Goal: Task Accomplishment & Management: Complete application form

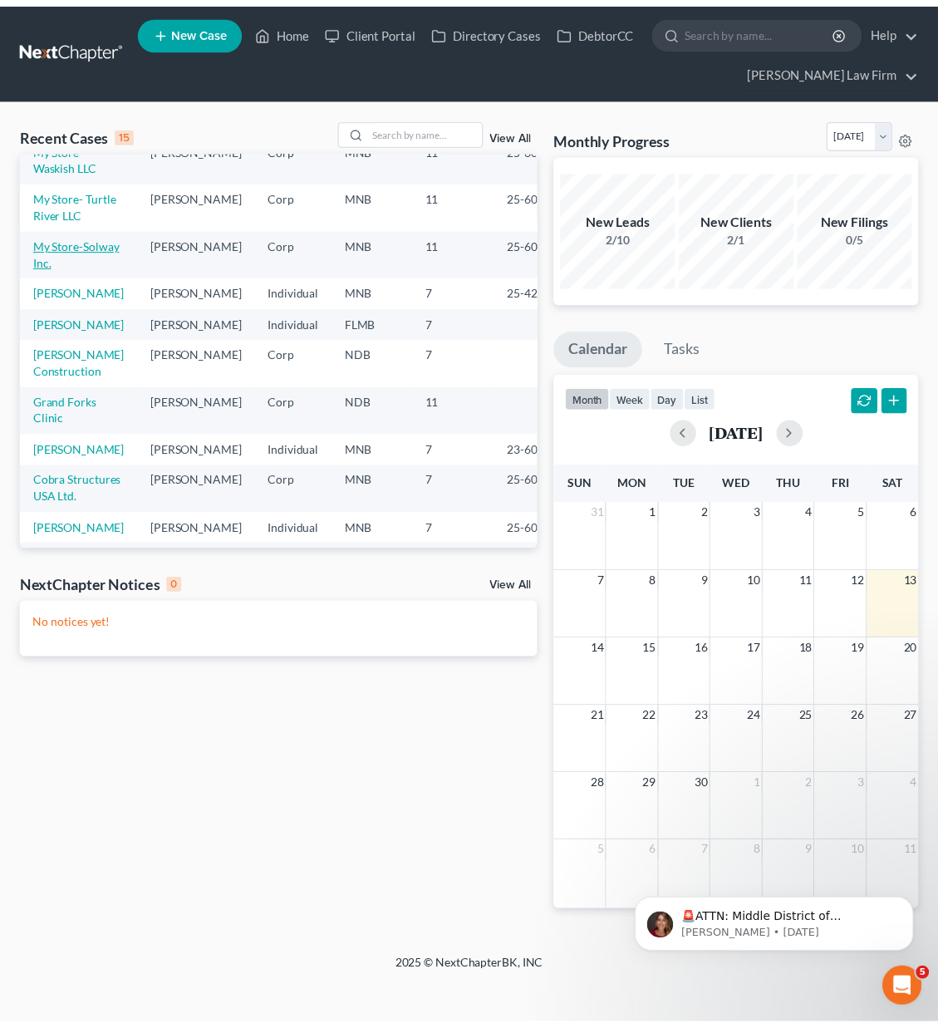
scroll to position [83, 0]
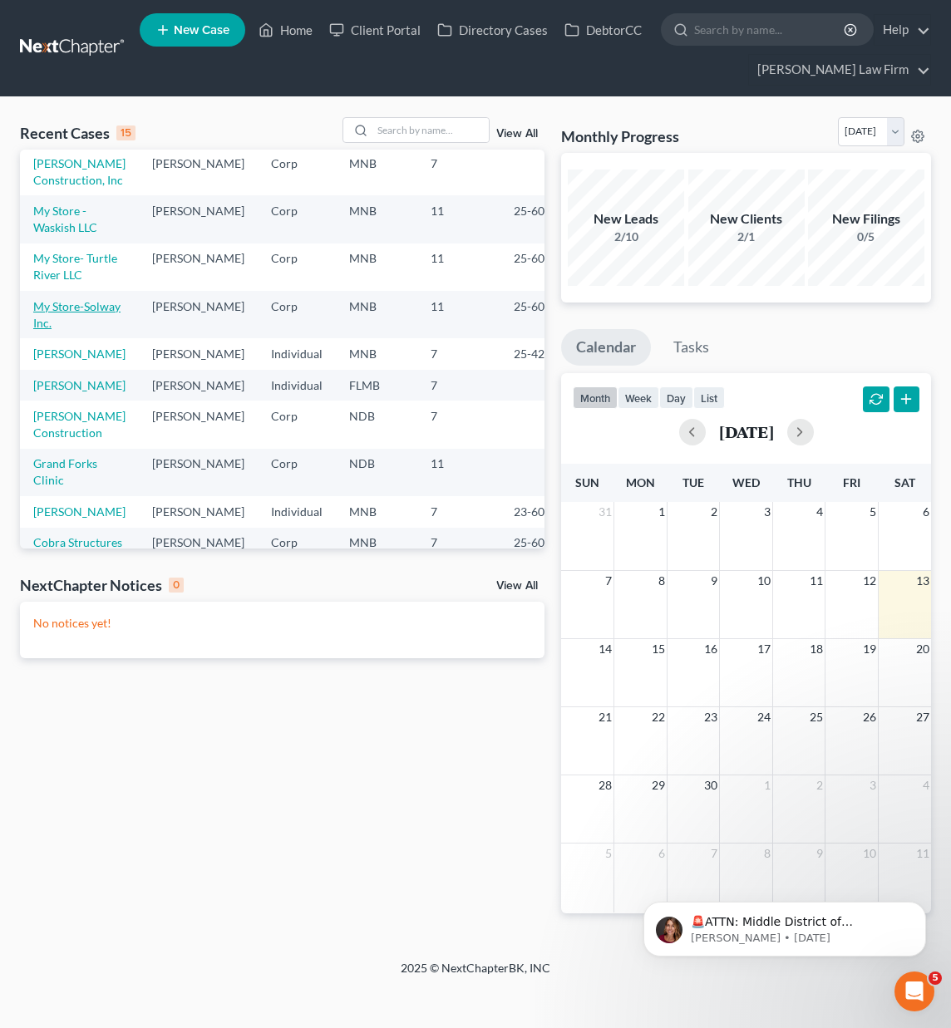
click at [61, 330] on link "My Store-Solway Inc." at bounding box center [76, 314] width 87 height 31
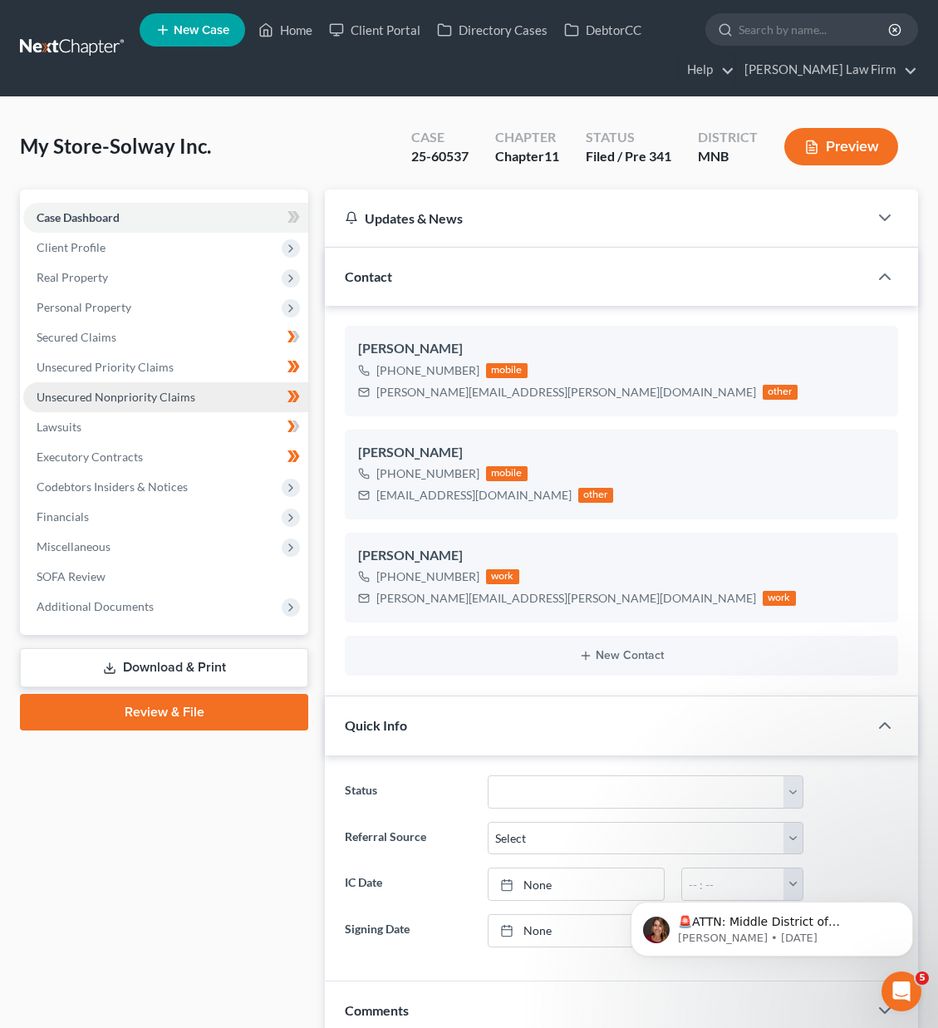
click at [81, 390] on span "Unsecured Nonpriority Claims" at bounding box center [116, 397] width 159 height 14
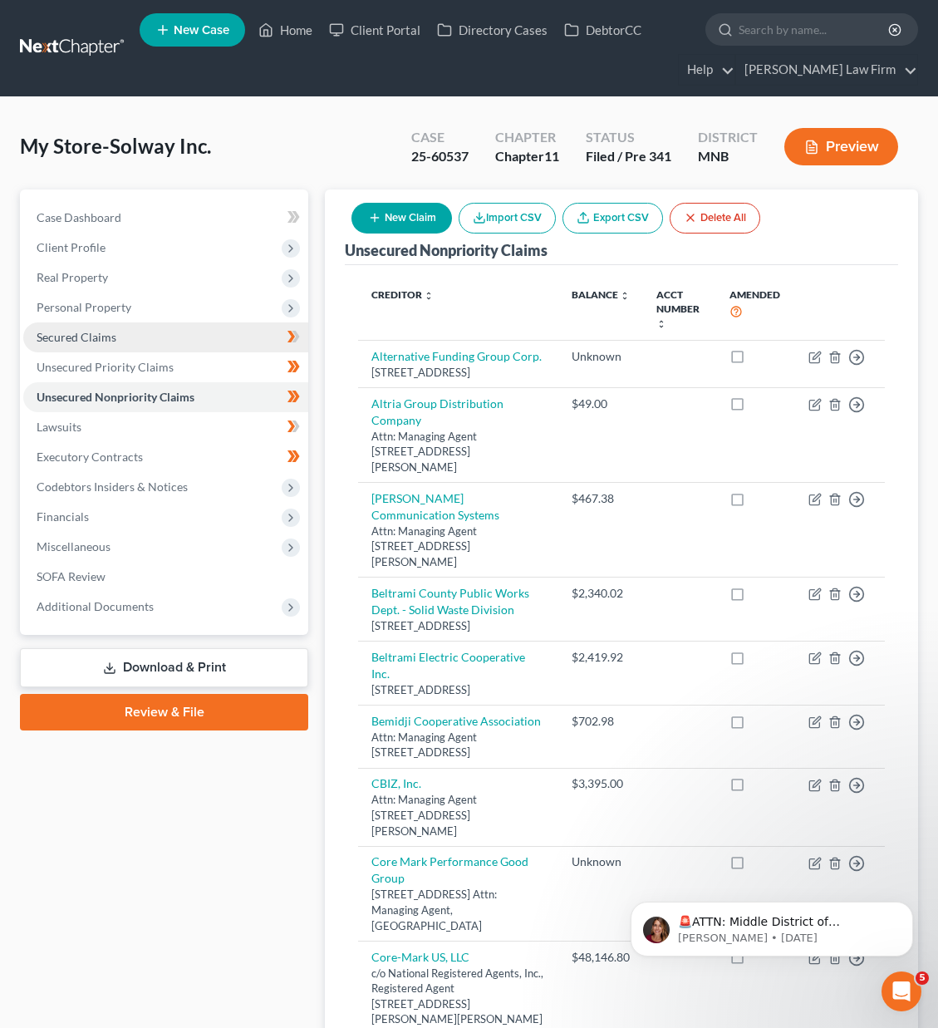
click at [96, 339] on span "Secured Claims" at bounding box center [77, 337] width 80 height 14
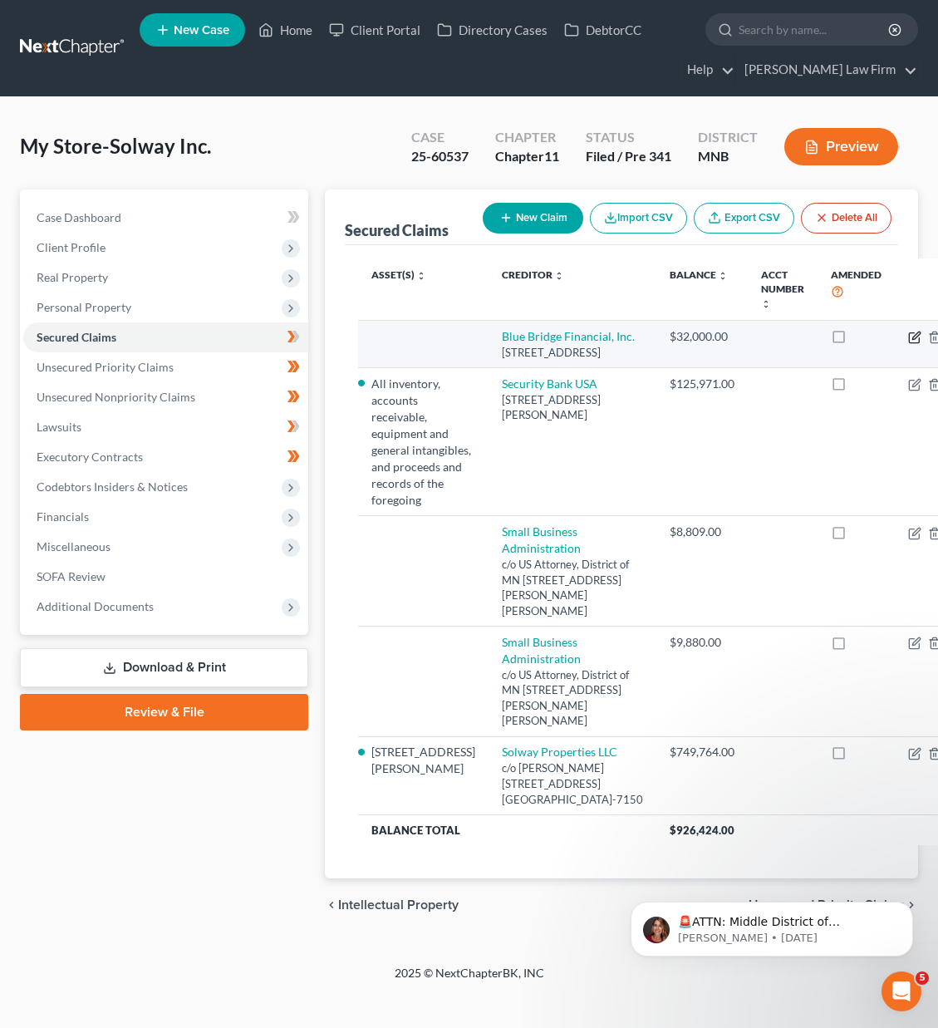
click at [912, 334] on icon "button" at bounding box center [915, 335] width 7 height 7
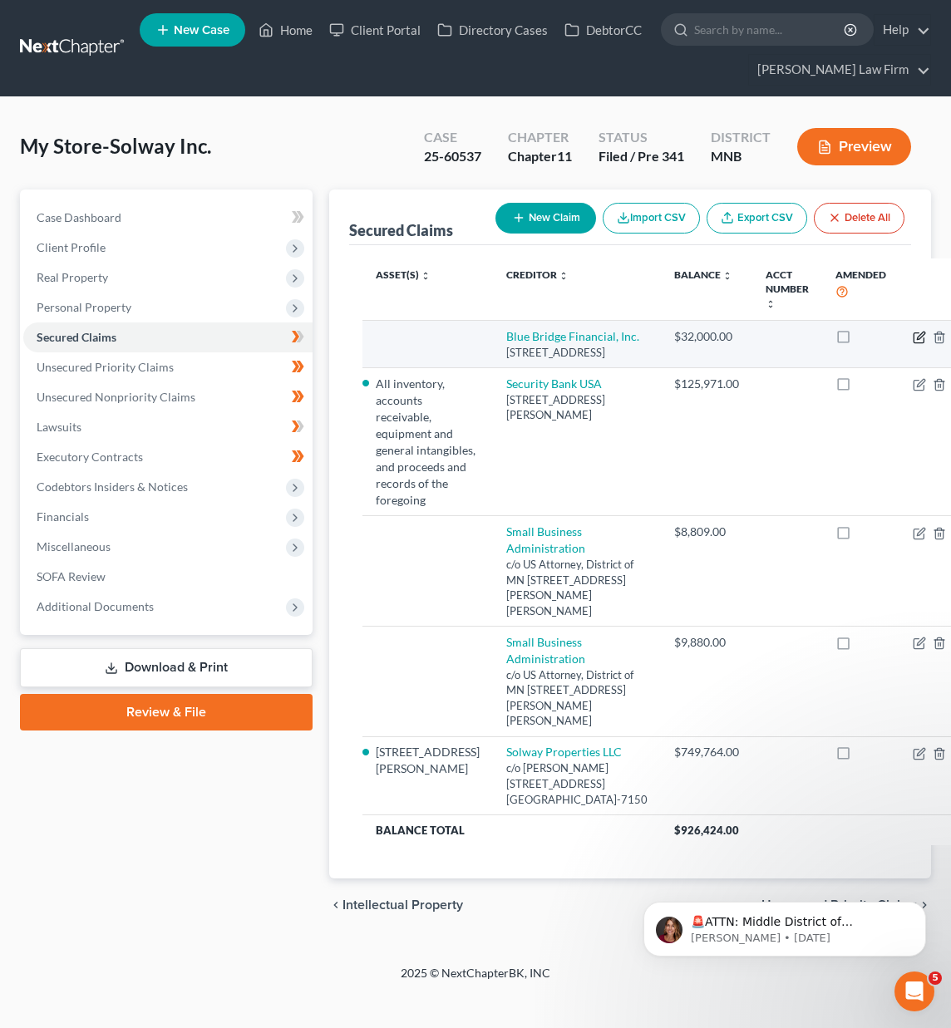
select select "48"
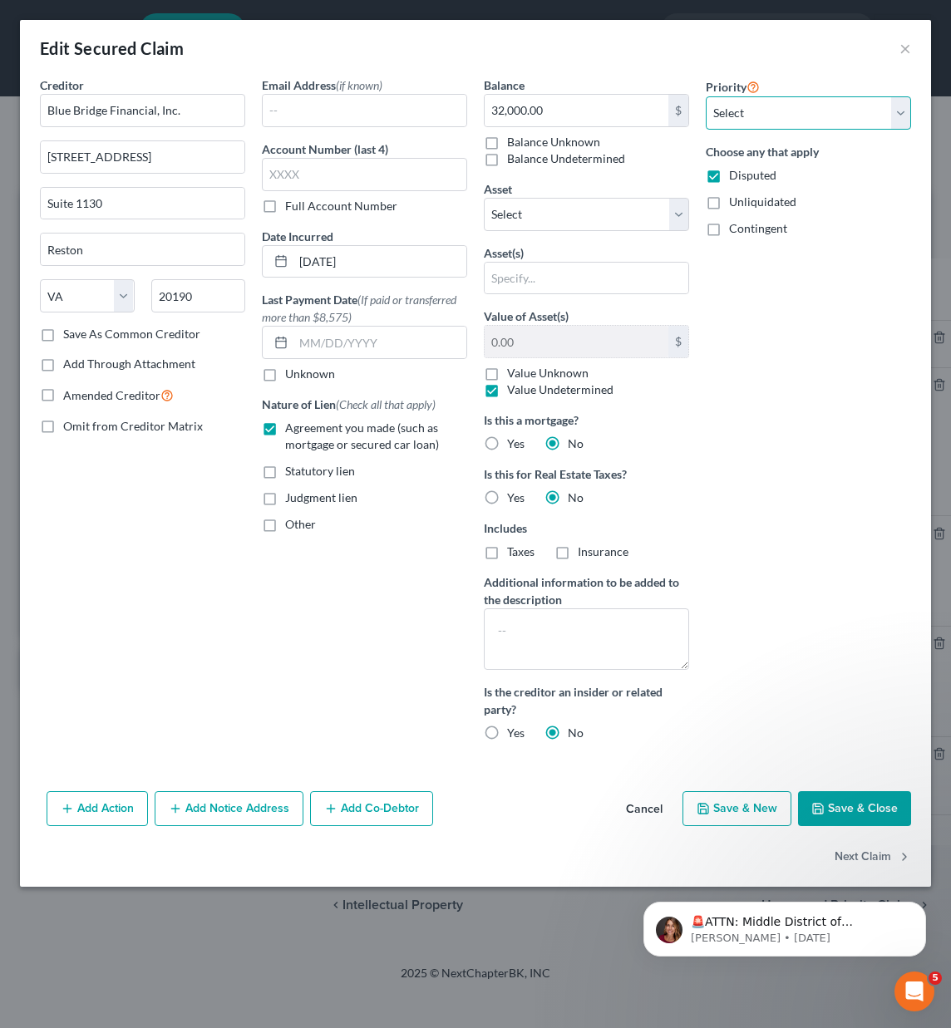
click at [756, 124] on select "Select 1st 2nd 3rd 4th 5th 6th 7th 8th 9th 10th 11th 12th 13th 14th 15th 16th 1…" at bounding box center [808, 112] width 205 height 33
click at [755, 122] on select "Select 1st 2nd 3rd 4th 5th 6th 7th 8th 9th 10th 11th 12th 13th 14th 15th 16th 1…" at bounding box center [808, 112] width 205 height 33
click at [589, 633] on textarea at bounding box center [586, 638] width 205 height 61
type textarea "Blue Bridge is Unperfected"
click at [828, 815] on button "Save & Close" at bounding box center [854, 808] width 113 height 35
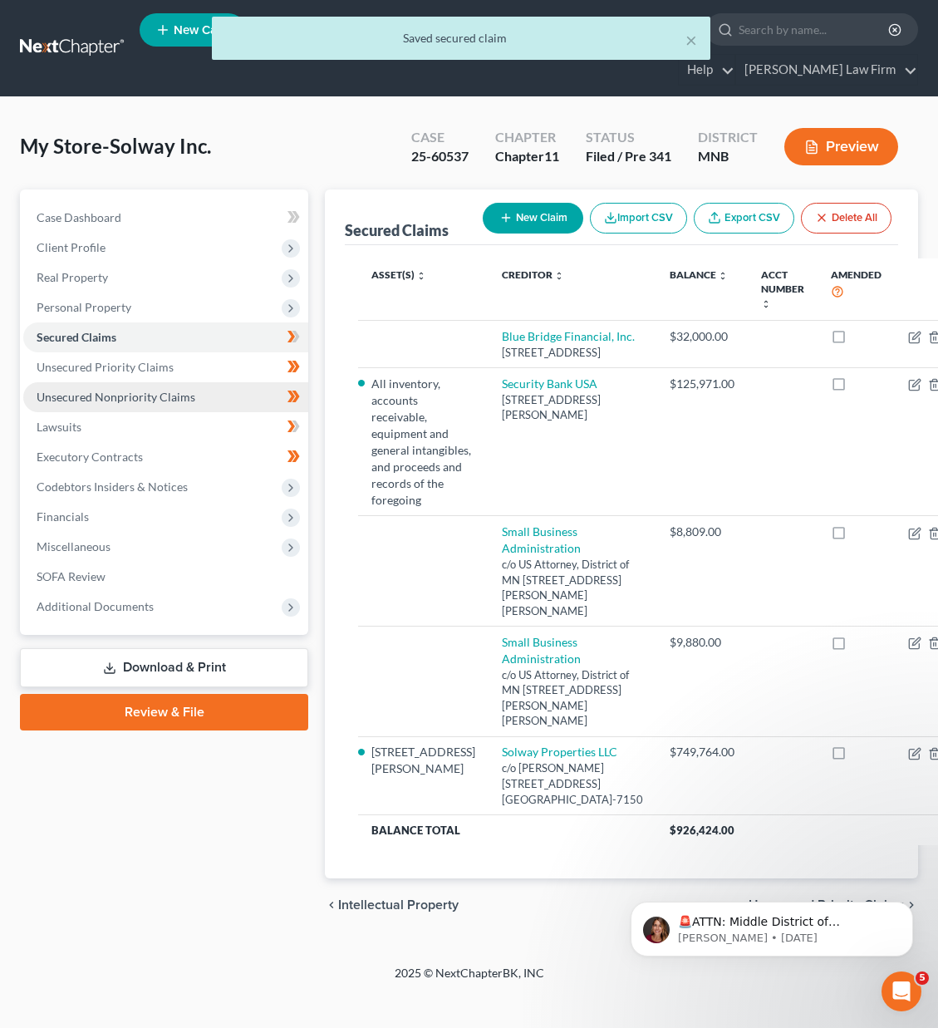
click at [111, 397] on span "Unsecured Nonpriority Claims" at bounding box center [116, 397] width 159 height 14
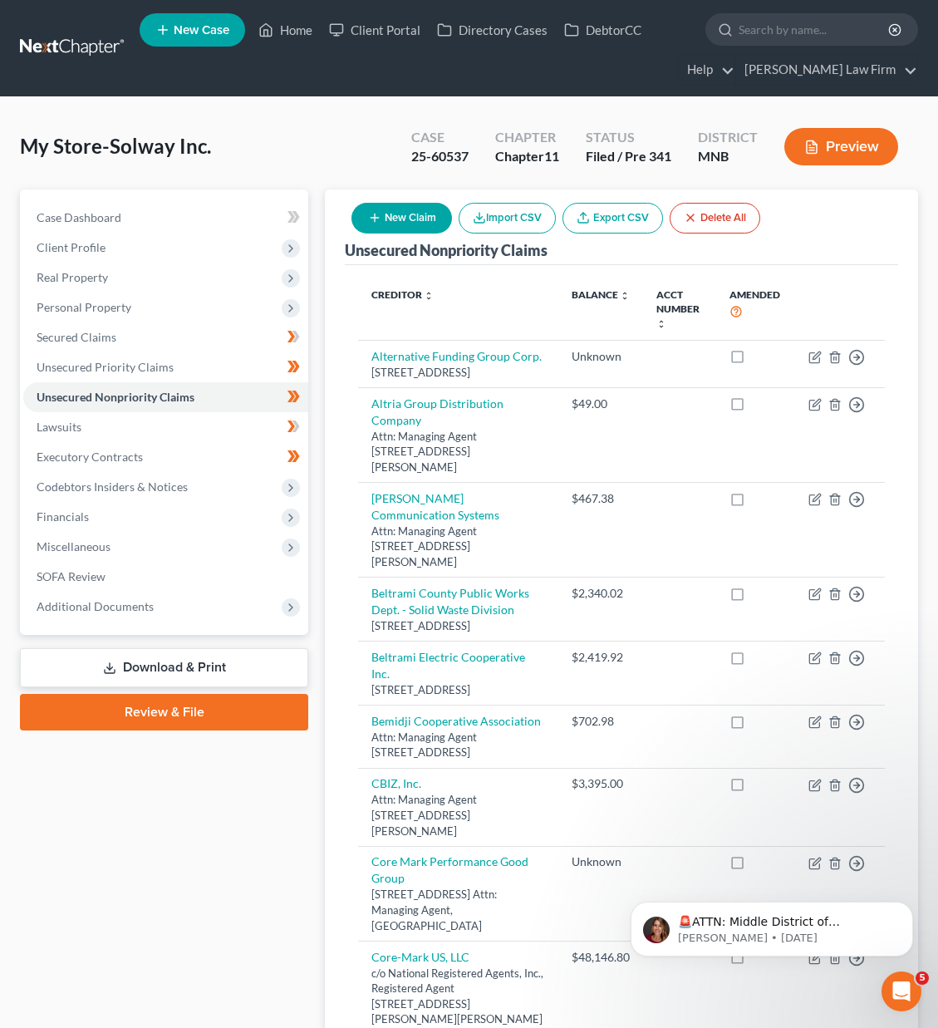
click at [411, 220] on button "New Claim" at bounding box center [402, 218] width 101 height 31
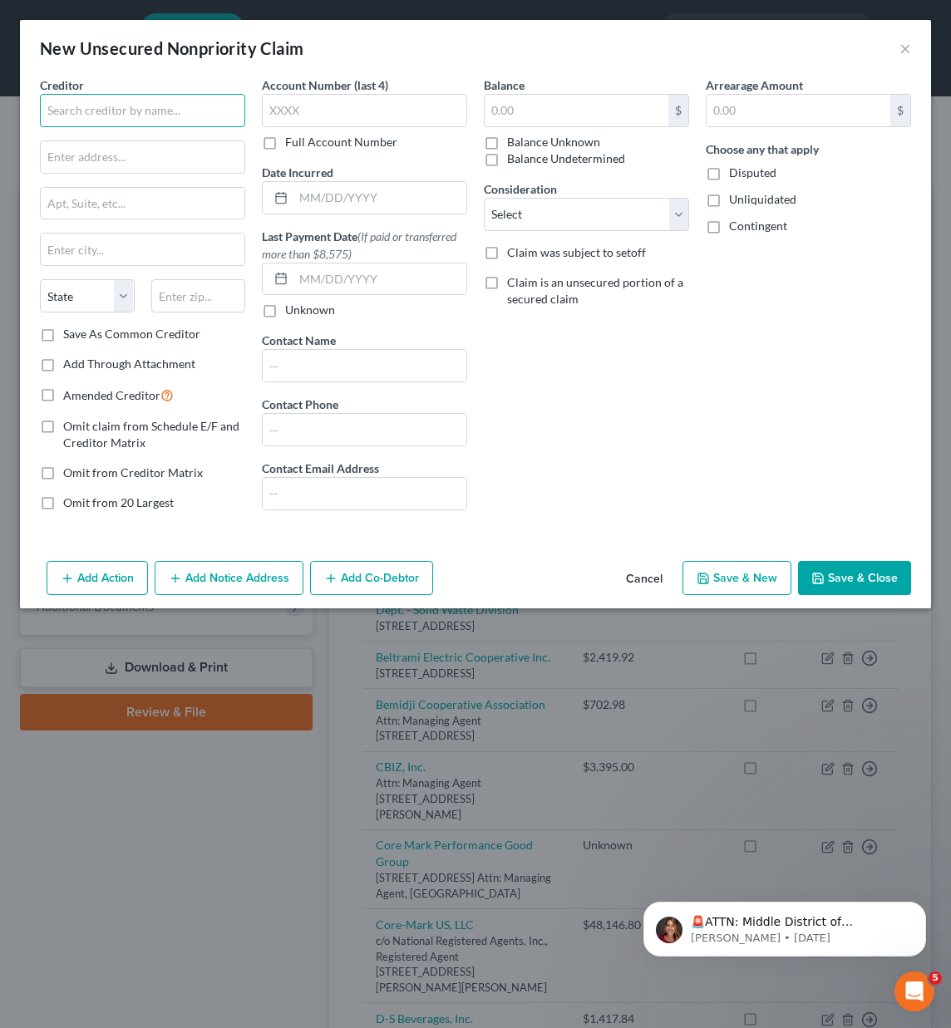
click at [126, 119] on input "text" at bounding box center [142, 110] width 205 height 33
click at [124, 150] on div "[STREET_ADDRESS]" at bounding box center [139, 155] width 173 height 14
type input "Blue Bridge Financial, Inc."
type input "[STREET_ADDRESS]"
type input "Suite 1130"
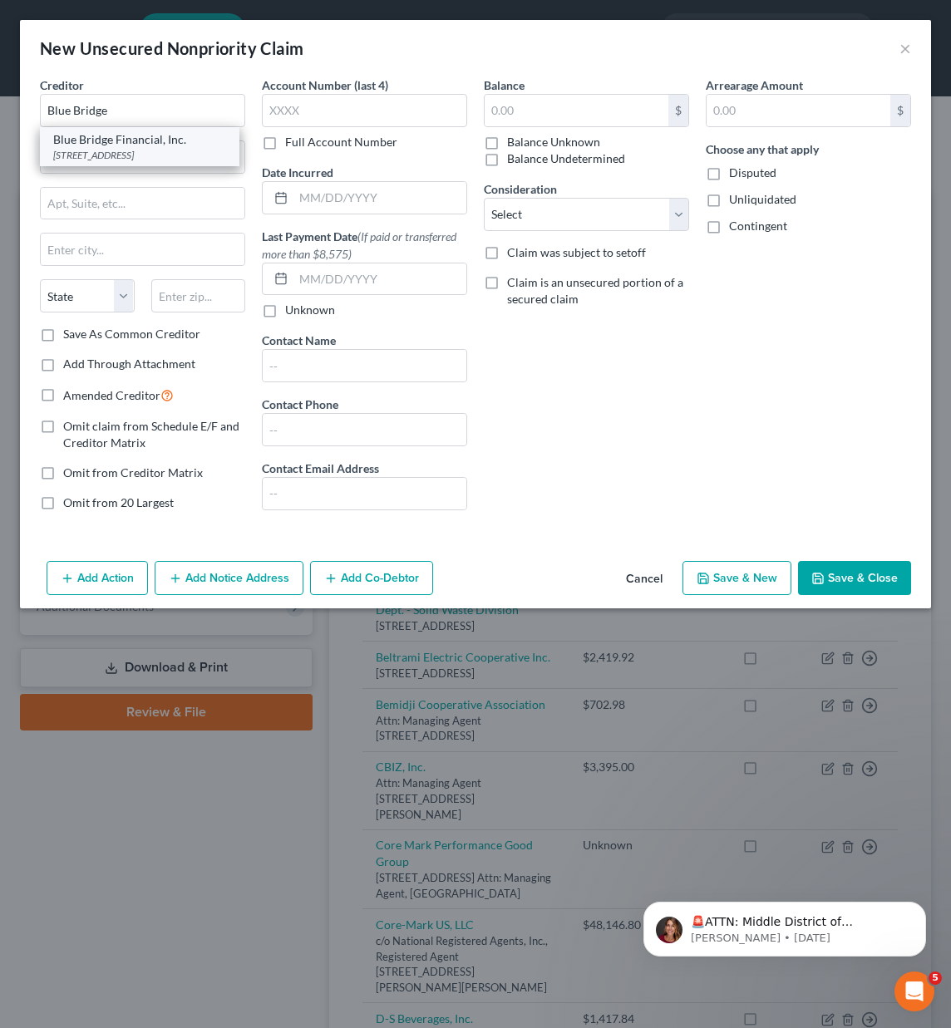
type input "Reston"
select select "48"
type input "20190"
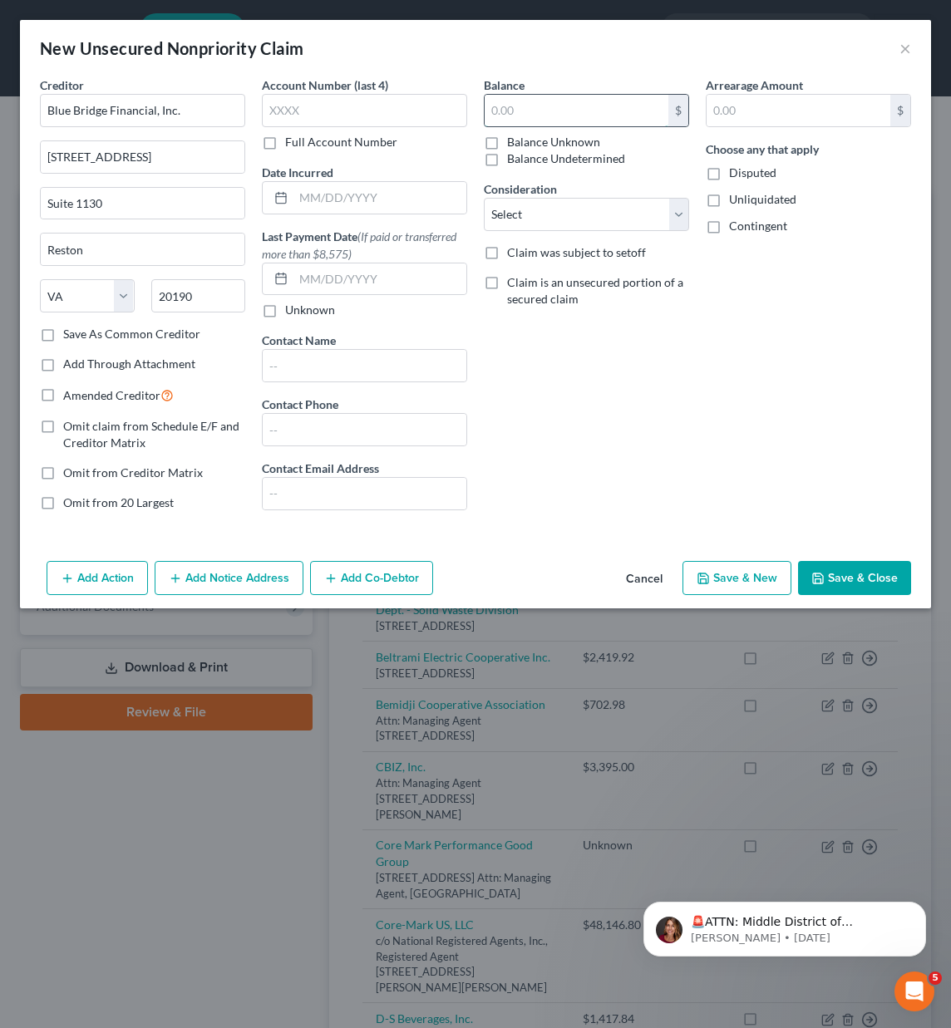
click at [563, 111] on input "text" at bounding box center [576, 111] width 184 height 32
type input "194,586"
click at [321, 201] on input "text" at bounding box center [379, 198] width 173 height 32
type input "[DATE]"
click at [562, 205] on select "Select Cable / Satellite Services Collection Agency Credit Card Debt Debt Couns…" at bounding box center [586, 214] width 205 height 33
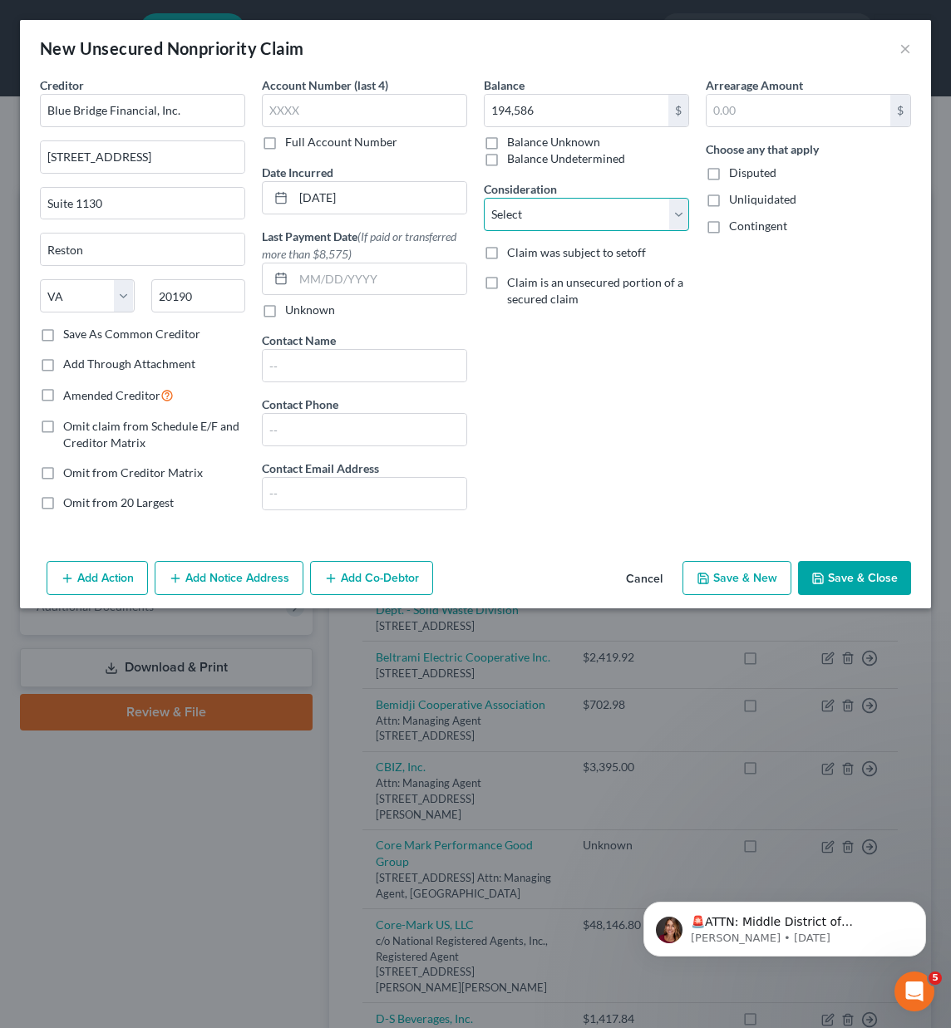
select select "11"
click at [484, 198] on select "Select Cable / Satellite Services Collection Agency Credit Card Debt Debt Couns…" at bounding box center [586, 214] width 205 height 33
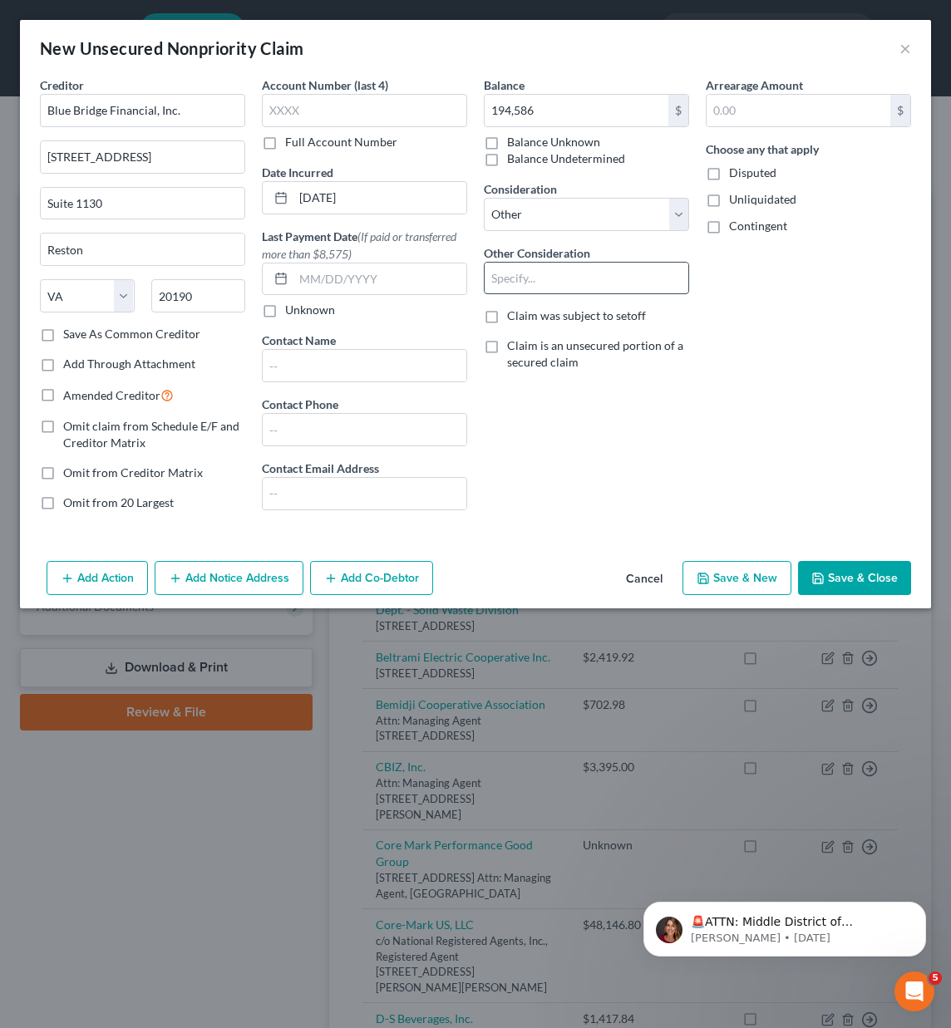
click at [506, 279] on input "text" at bounding box center [586, 279] width 204 height 32
type input "Razor Car Wash Equipment"
click at [729, 177] on label "Disputed" at bounding box center [752, 173] width 47 height 17
click at [735, 175] on input "Disputed" at bounding box center [740, 170] width 11 height 11
checkbox input "true"
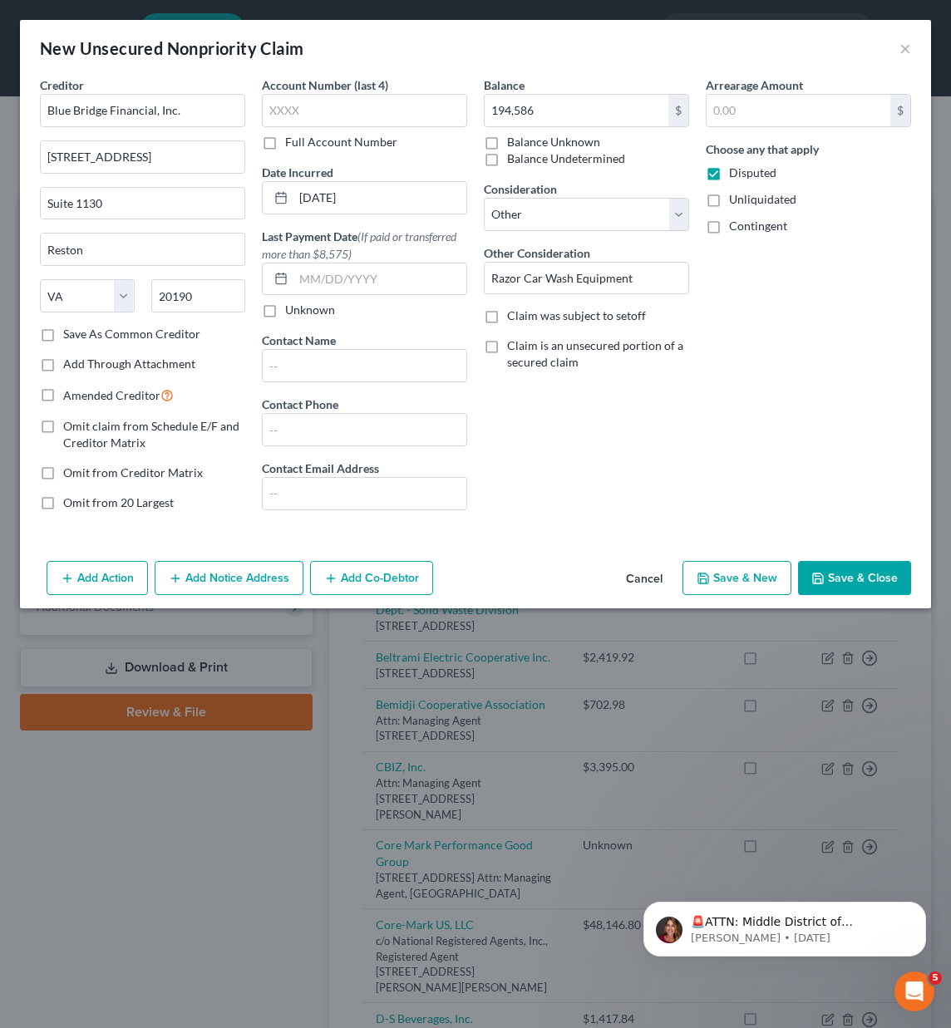
click at [835, 583] on button "Save & Close" at bounding box center [854, 578] width 113 height 35
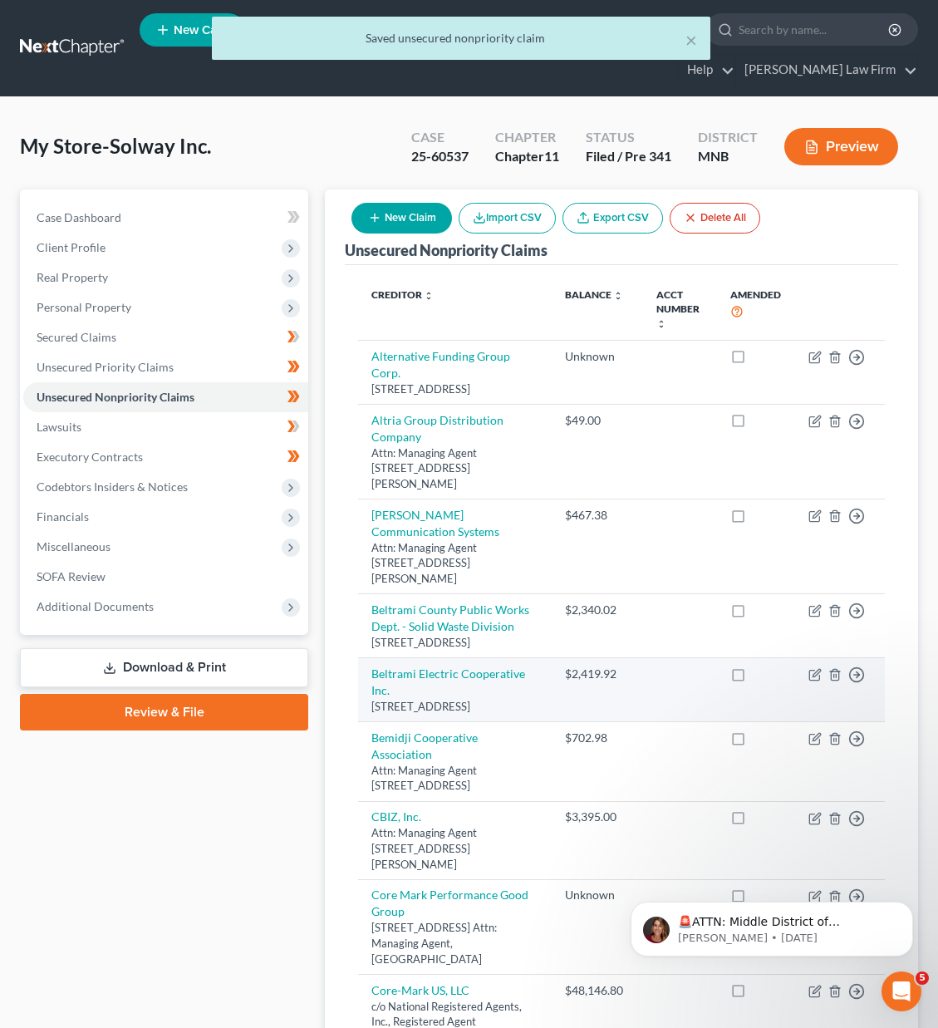
click at [754, 678] on label at bounding box center [754, 678] width 0 height 0
click at [760, 676] on input "checkbox" at bounding box center [765, 671] width 11 height 11
checkbox input "true"
